Goal: Navigation & Orientation: Understand site structure

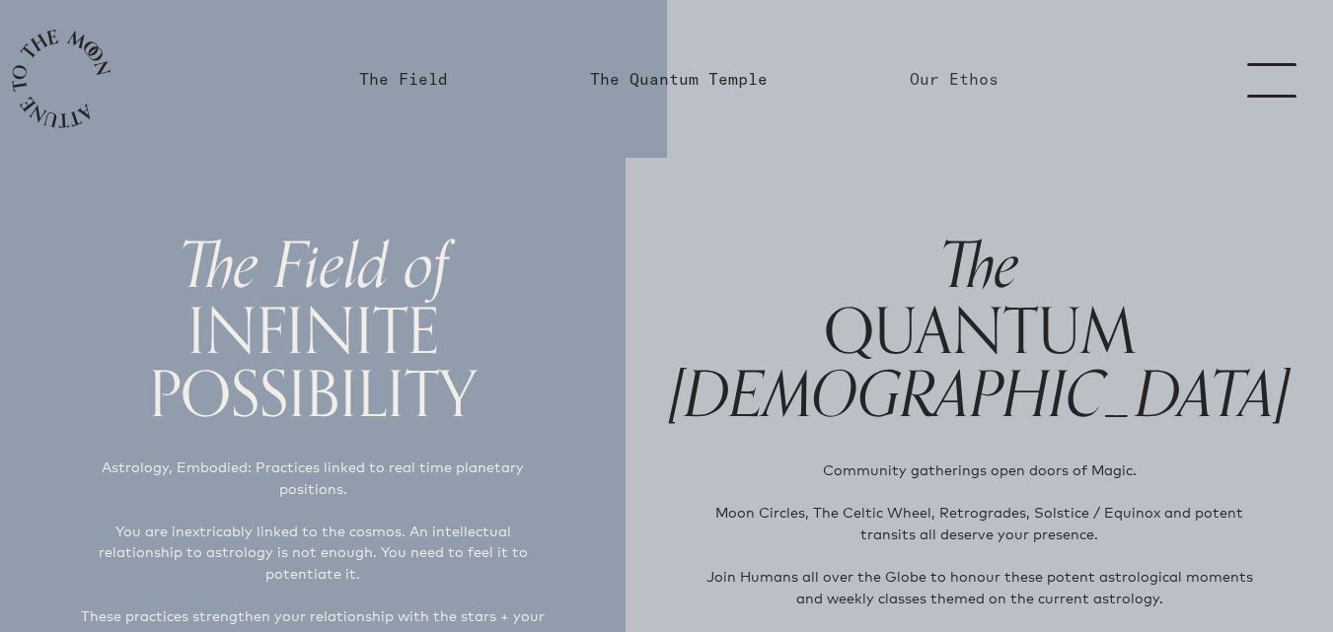
click at [952, 84] on link "Our Ethos" at bounding box center [954, 79] width 89 height 24
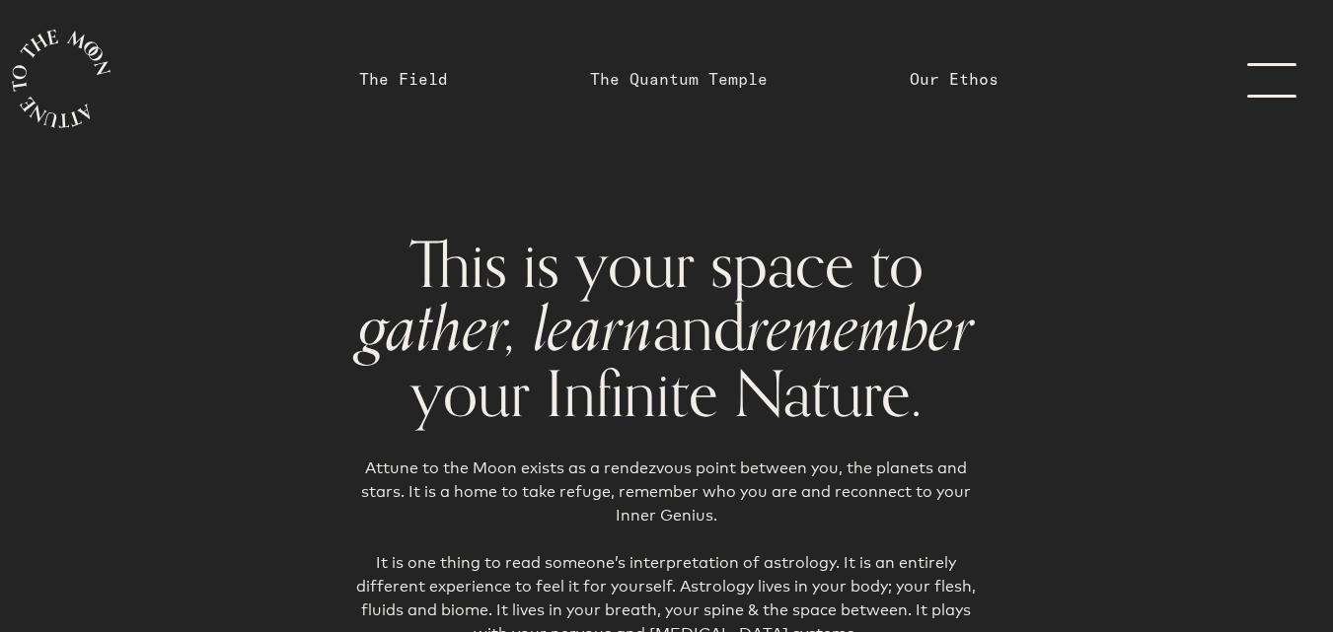
click at [659, 77] on link "The Quantum Temple" at bounding box center [679, 79] width 178 height 24
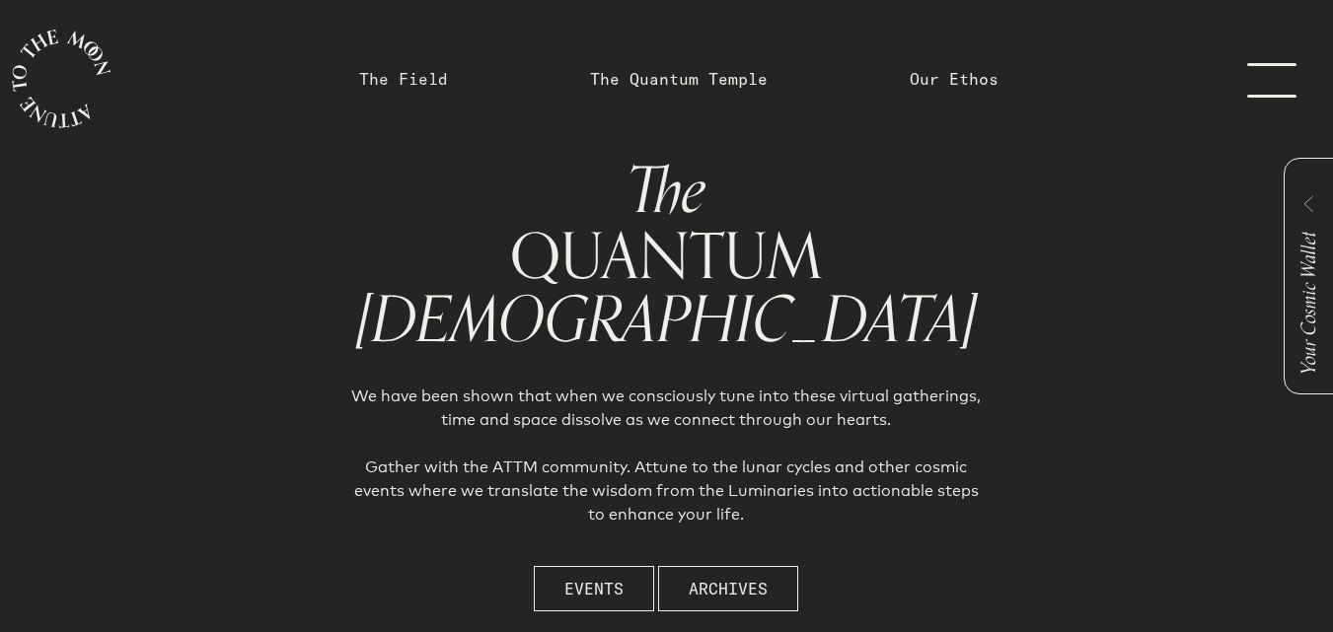
click at [389, 82] on link "The Field" at bounding box center [403, 79] width 89 height 24
